Goal: Find specific page/section

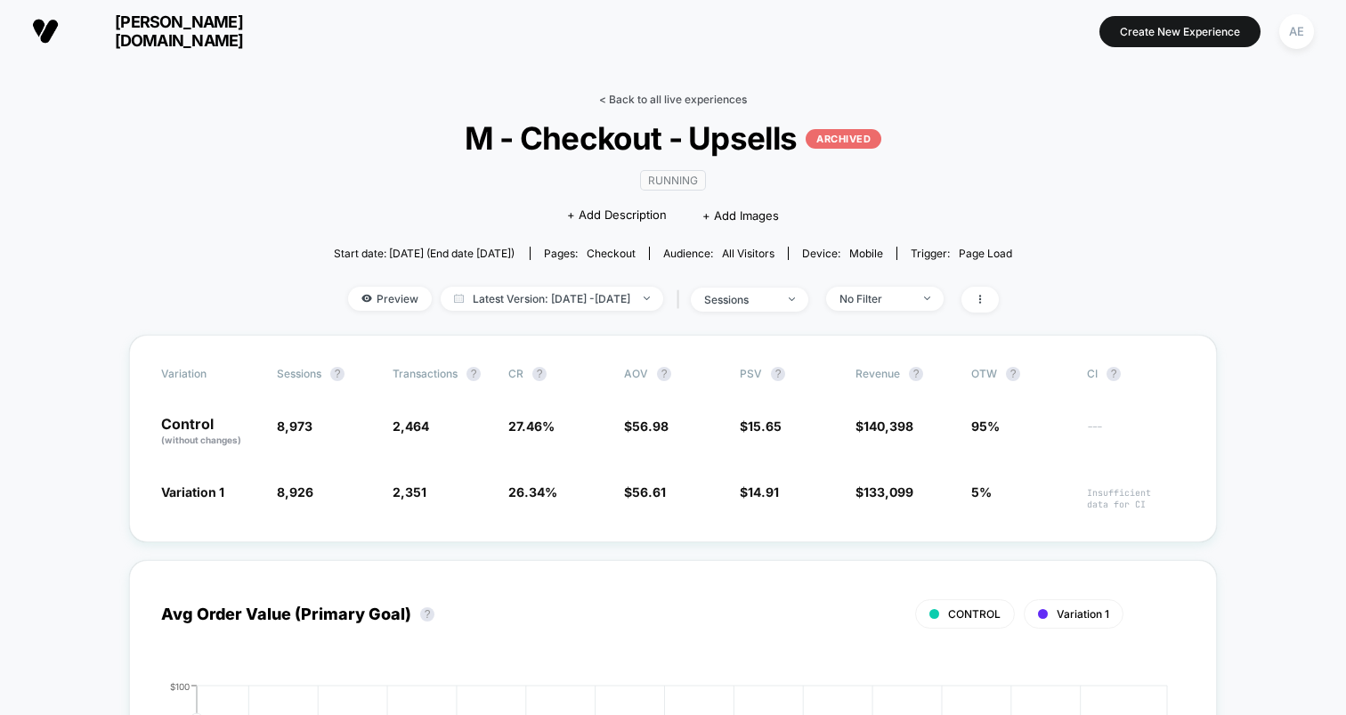
click at [684, 97] on link "< Back to all live experiences" at bounding box center [673, 99] width 148 height 13
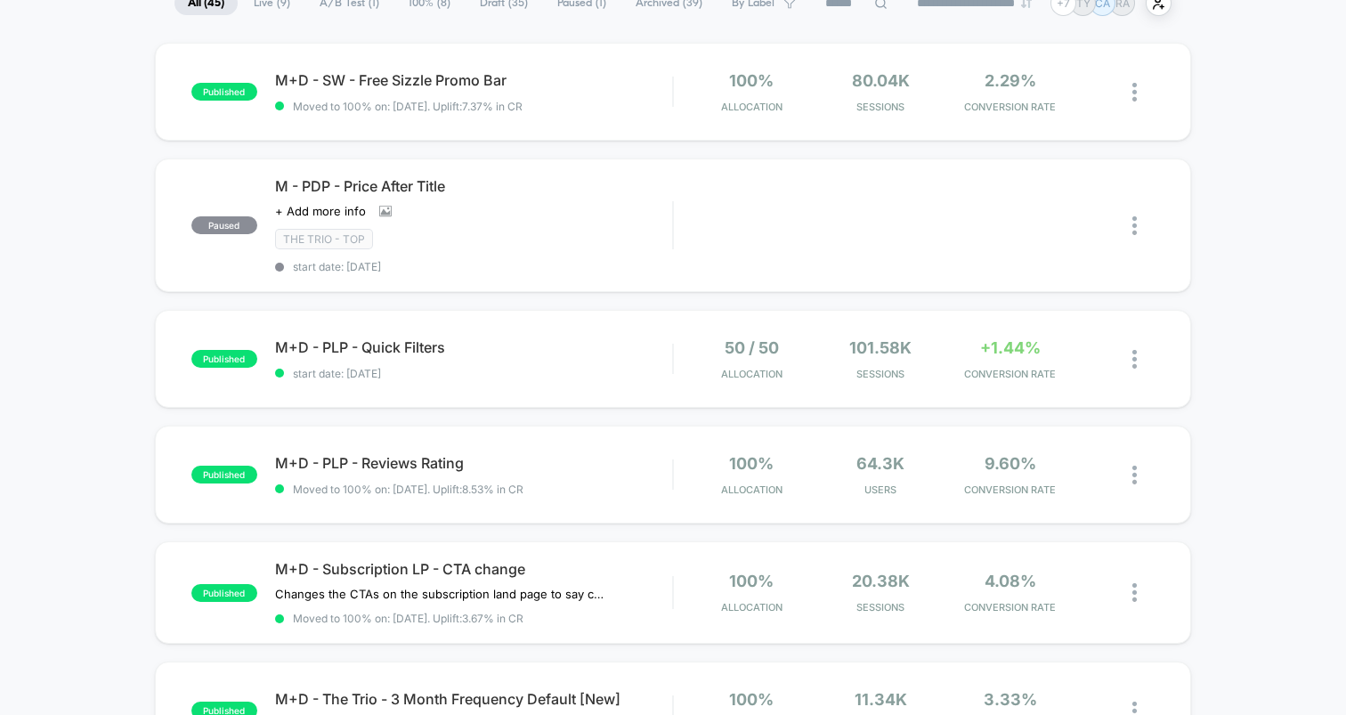
scroll to position [142, 0]
